Goal: Transaction & Acquisition: Subscribe to service/newsletter

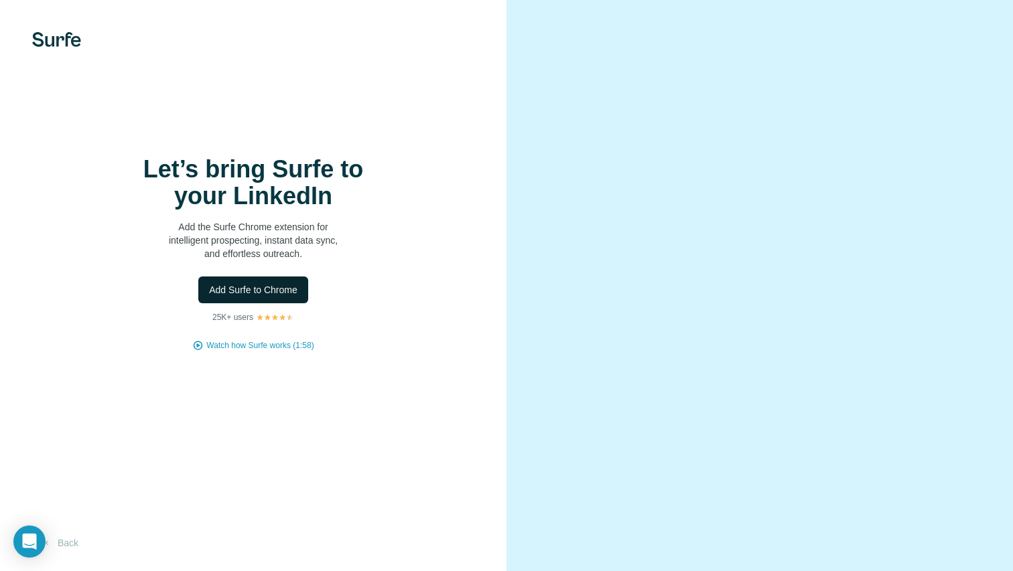
click at [257, 281] on button "Add Surfe to Chrome" at bounding box center [253, 290] width 110 height 27
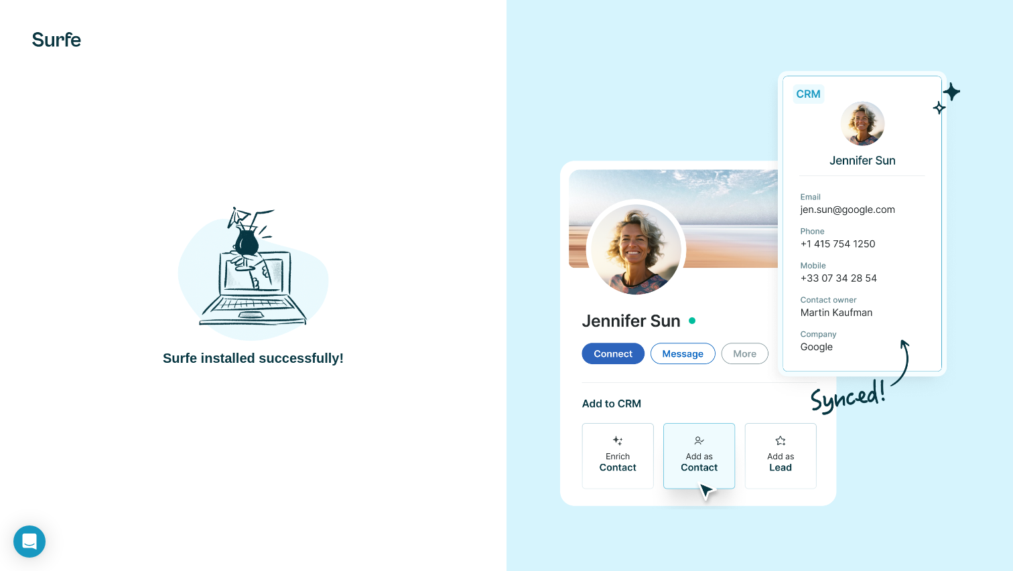
drag, startPoint x: 375, startPoint y: 212, endPoint x: 368, endPoint y: 210, distance: 6.8
click at [375, 212] on div "Surfe installed successfully!" at bounding box center [253, 286] width 453 height 164
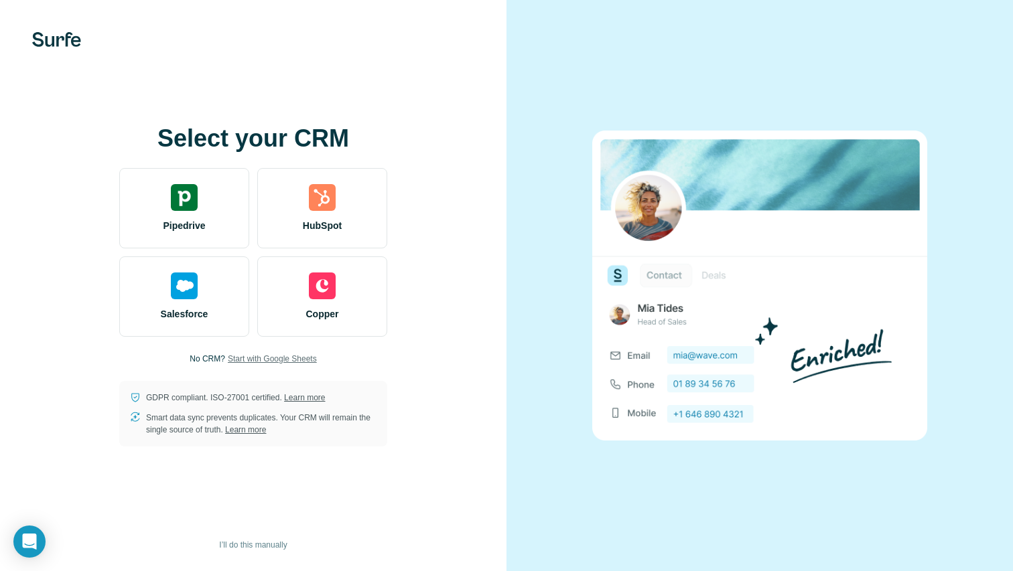
click at [312, 358] on span "Start with Google Sheets" at bounding box center [272, 359] width 89 height 12
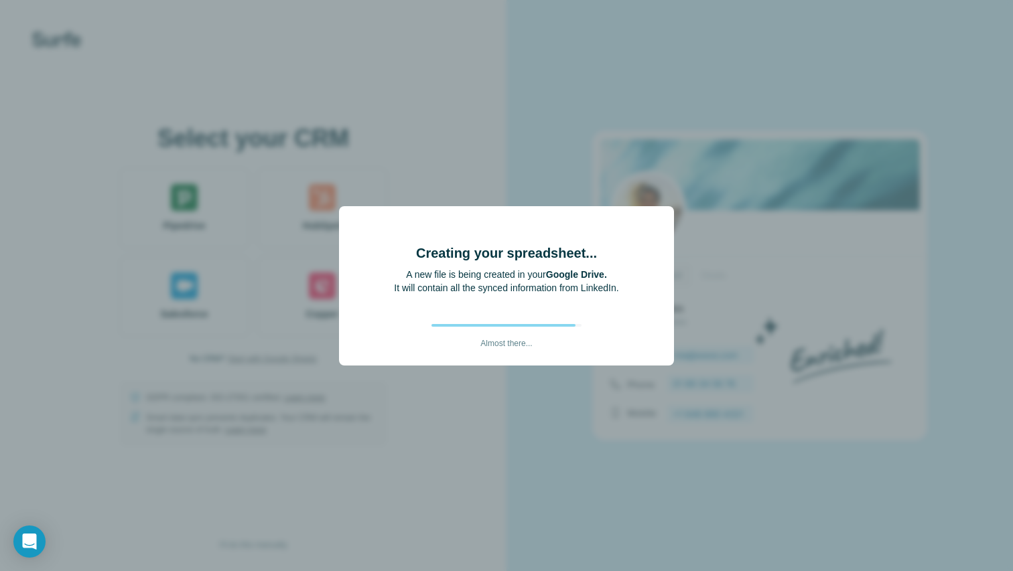
click at [577, 275] on b "Google Drive." at bounding box center [576, 274] width 61 height 11
